Goal: Task Accomplishment & Management: Use online tool/utility

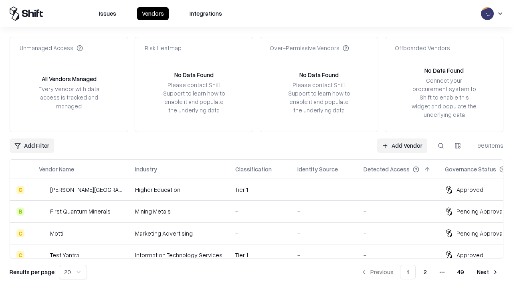
click at [402, 145] on link "Add Vendor" at bounding box center [402, 145] width 50 height 14
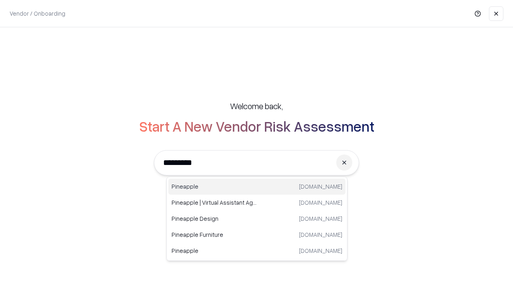
click at [257, 186] on div "Pineapple pineappleenergy.com" at bounding box center [256, 186] width 177 height 16
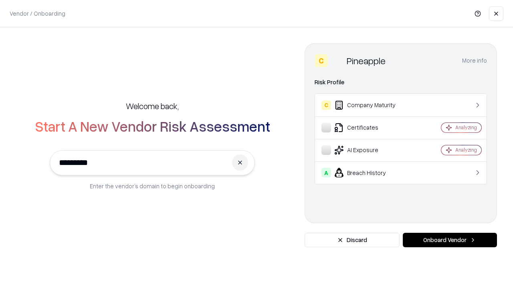
type input "*********"
click at [450, 240] on button "Onboard Vendor" at bounding box center [450, 239] width 94 height 14
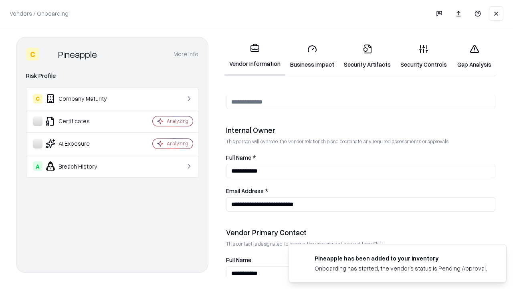
scroll to position [415, 0]
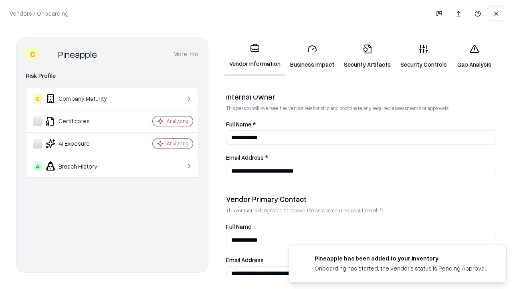
click at [312, 56] on link "Business Impact" at bounding box center [312, 56] width 54 height 37
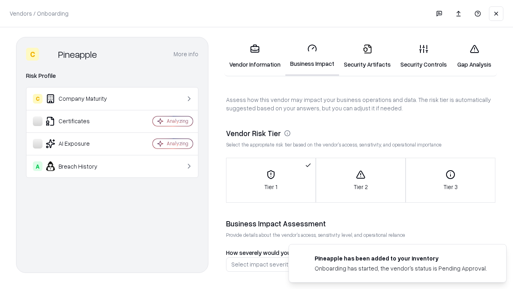
click at [367, 56] on link "Security Artifacts" at bounding box center [367, 56] width 57 height 37
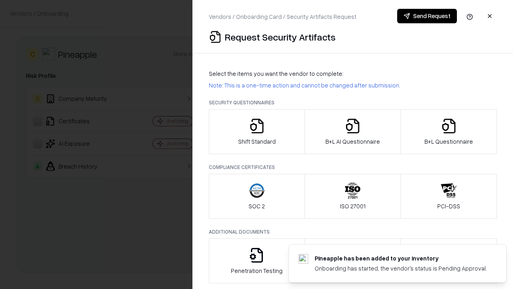
click at [256, 131] on icon "button" at bounding box center [257, 126] width 16 height 16
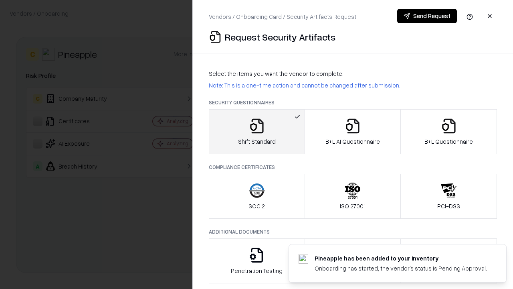
click at [427, 16] on button "Send Request" at bounding box center [427, 16] width 60 height 14
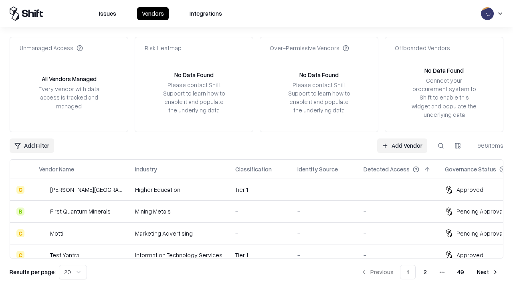
click at [441, 145] on button at bounding box center [441, 145] width 14 height 14
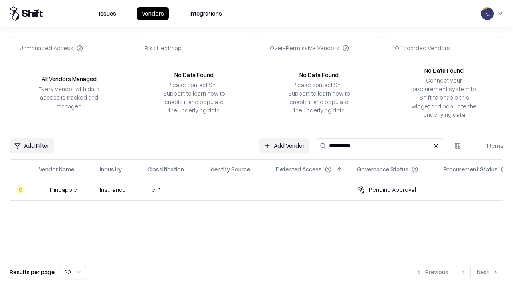
type input "*********"
click at [261, 189] on div "-" at bounding box center [236, 189] width 53 height 8
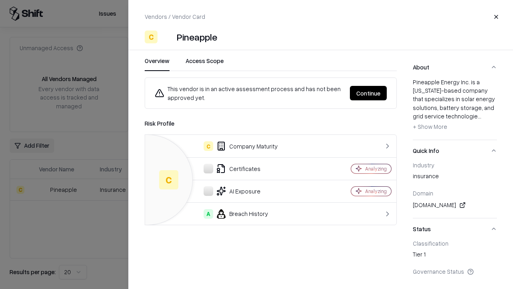
click at [368, 93] on button "Continue" at bounding box center [368, 93] width 37 height 14
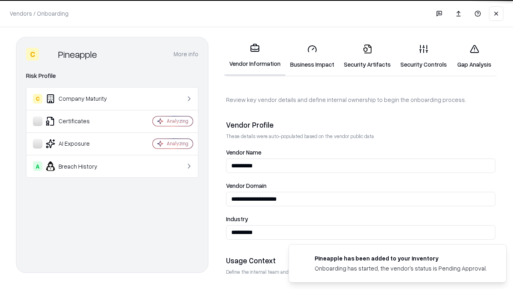
click at [367, 56] on link "Security Artifacts" at bounding box center [367, 56] width 57 height 37
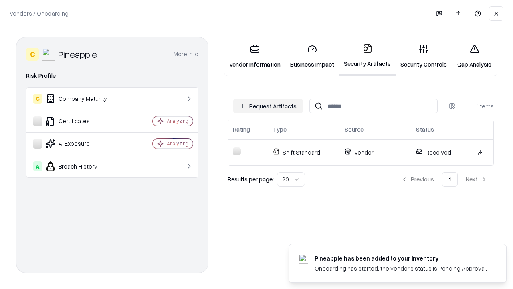
click at [424, 56] on link "Security Controls" at bounding box center [424, 56] width 56 height 37
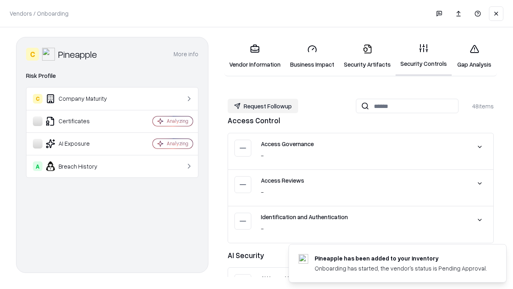
click at [263, 106] on button "Request Followup" at bounding box center [263, 106] width 71 height 14
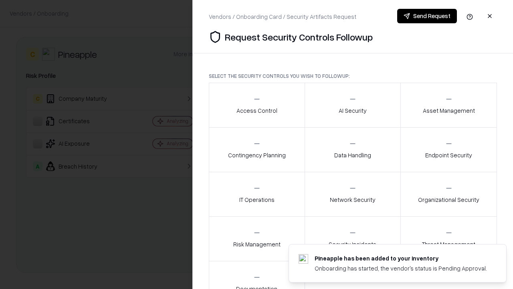
click at [256, 105] on div "Access Control" at bounding box center [256, 105] width 41 height 20
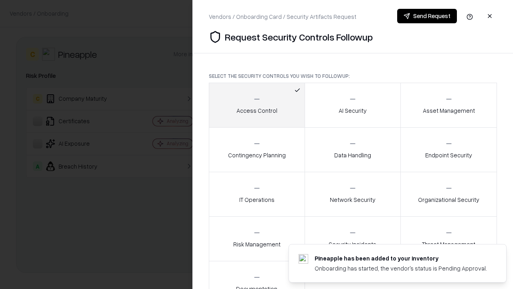
click at [427, 16] on button "Send Request" at bounding box center [427, 16] width 60 height 14
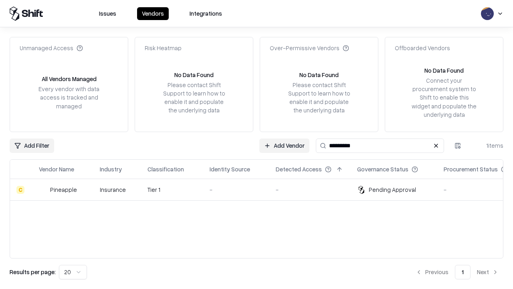
type input "*********"
click at [261, 189] on div "-" at bounding box center [236, 189] width 53 height 8
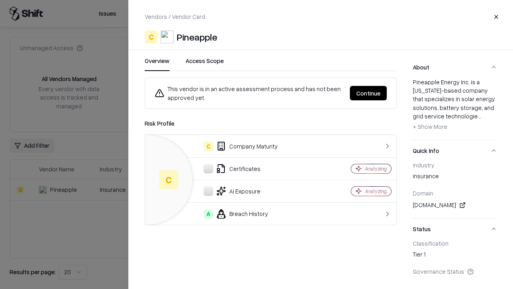
click at [368, 93] on button "Continue" at bounding box center [368, 93] width 37 height 14
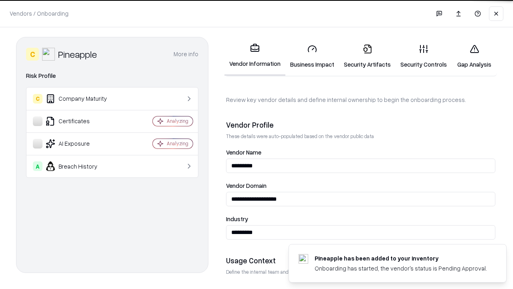
click at [474, 56] on link "Gap Analysis" at bounding box center [474, 56] width 45 height 37
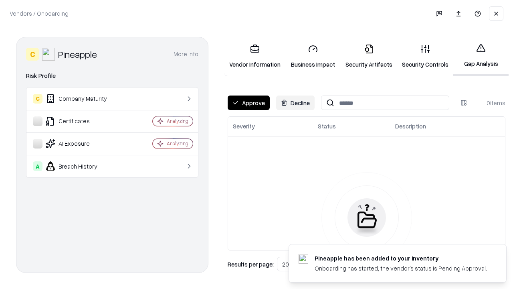
click at [248, 103] on button "Approve" at bounding box center [249, 102] width 42 height 14
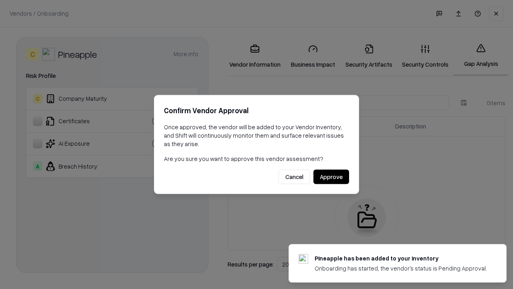
click at [331, 176] on button "Approve" at bounding box center [331, 177] width 36 height 14
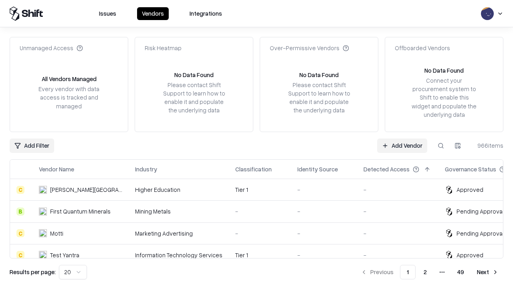
type input "*********"
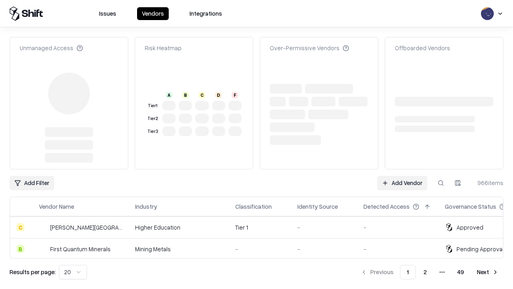
click at [402, 176] on link "Add Vendor" at bounding box center [402, 183] width 50 height 14
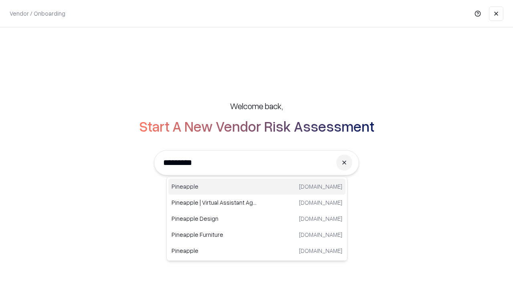
click at [257, 186] on div "Pineapple pineappleenergy.com" at bounding box center [256, 186] width 177 height 16
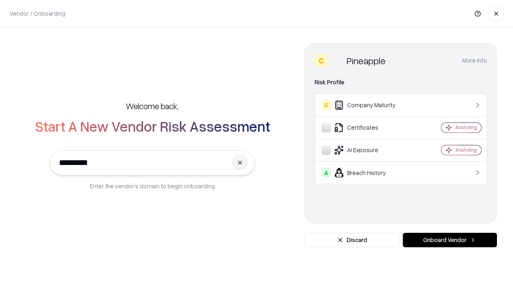
type input "*********"
click at [450, 240] on button "Onboard Vendor" at bounding box center [450, 239] width 94 height 14
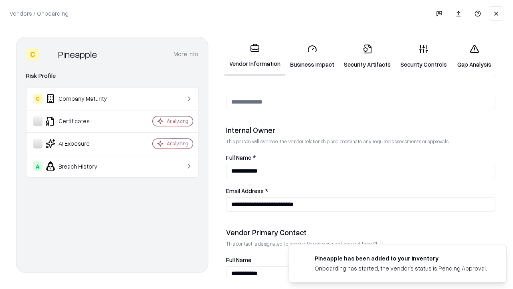
scroll to position [415, 0]
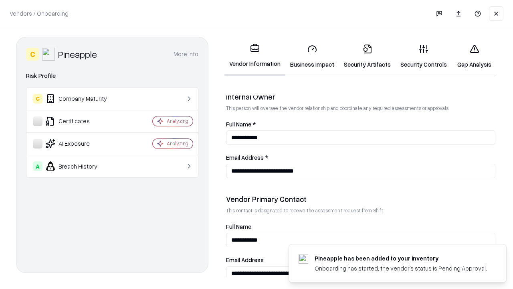
click at [474, 56] on link "Gap Analysis" at bounding box center [474, 56] width 45 height 37
